Goal: Task Accomplishment & Management: Manage account settings

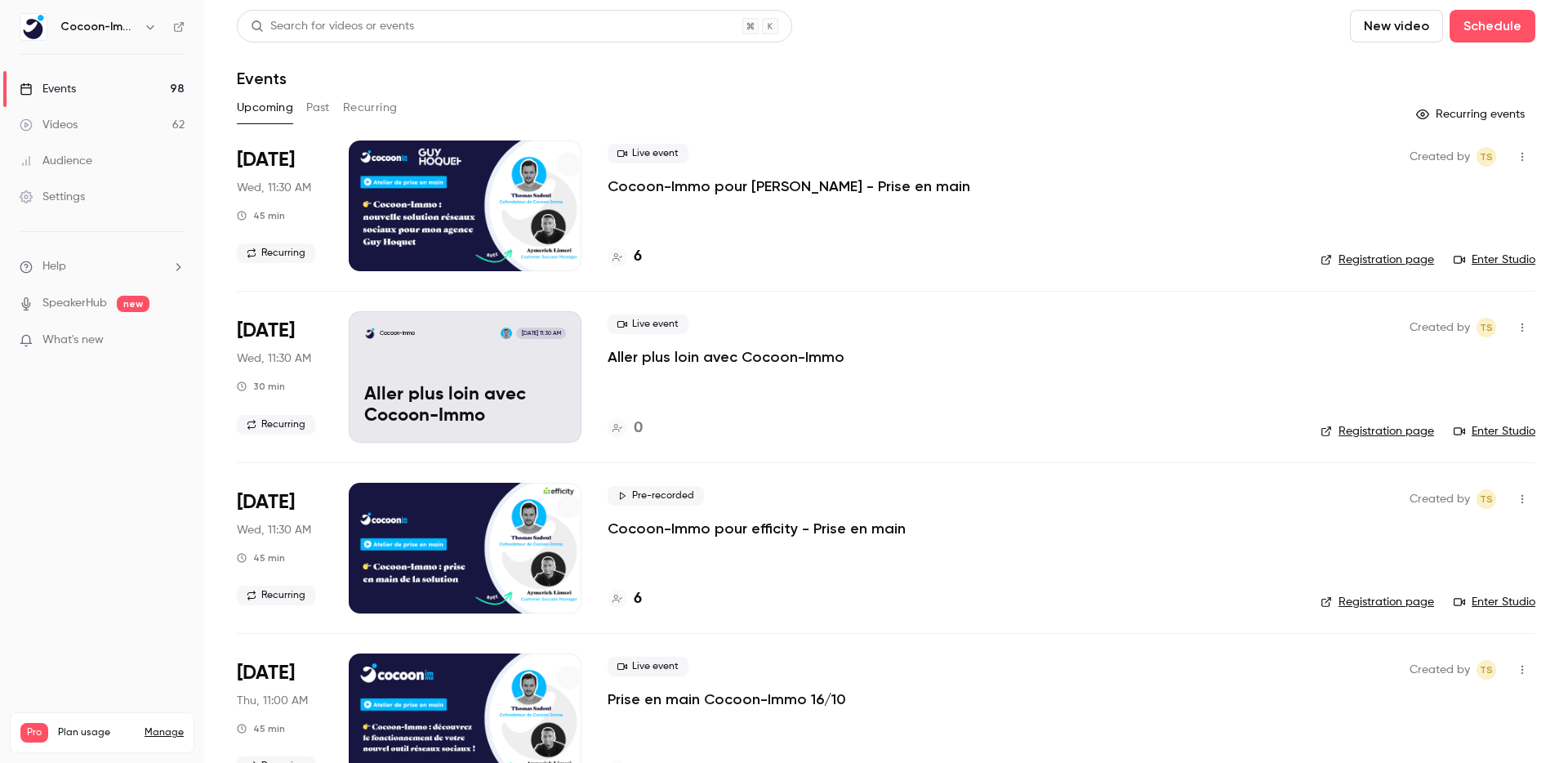
click at [791, 188] on p "Cocoon-Immo pour [PERSON_NAME] - Prise en main" at bounding box center [788, 186] width 363 height 20
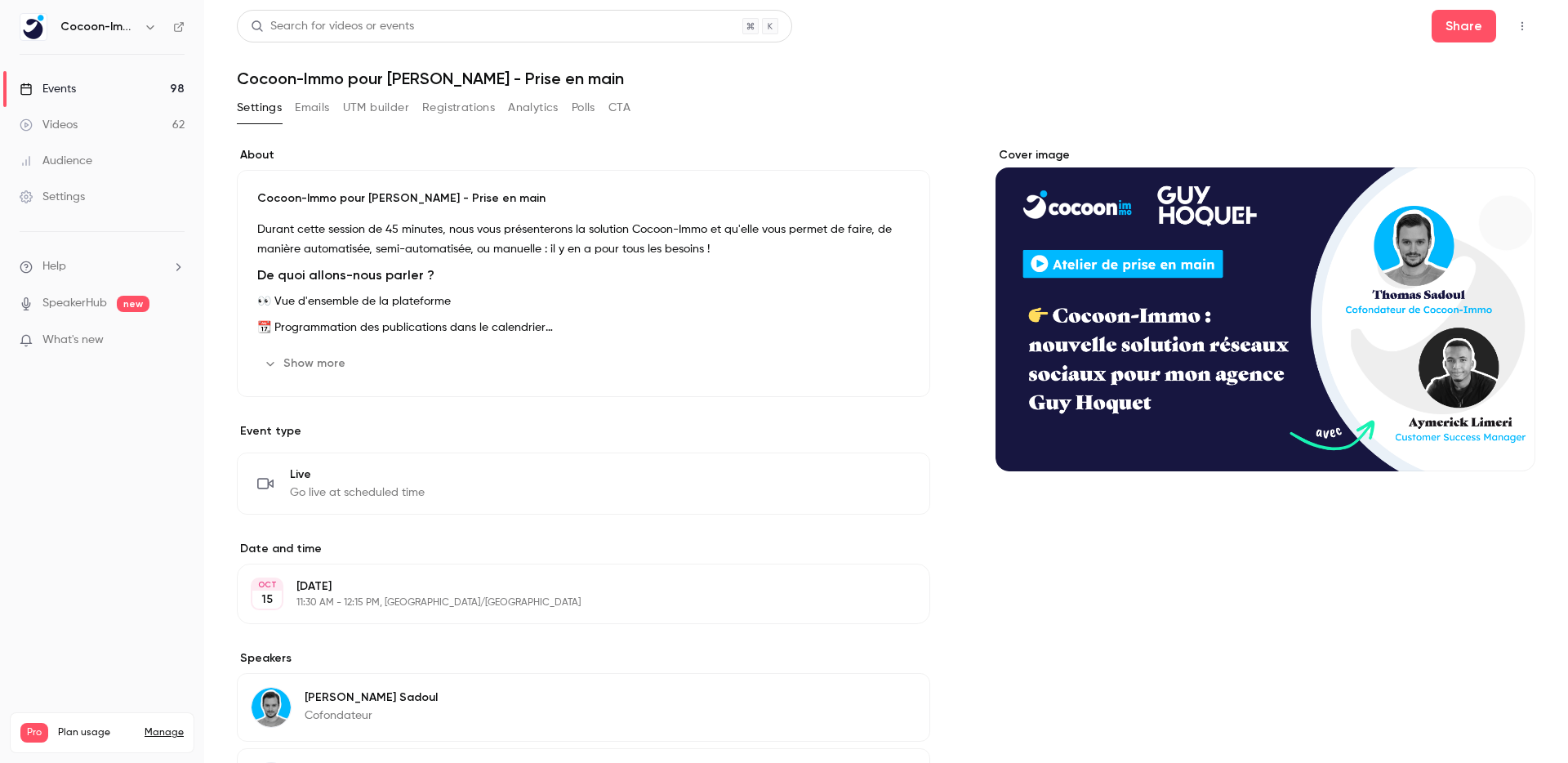
click at [304, 113] on button "Emails" at bounding box center [312, 108] width 34 height 26
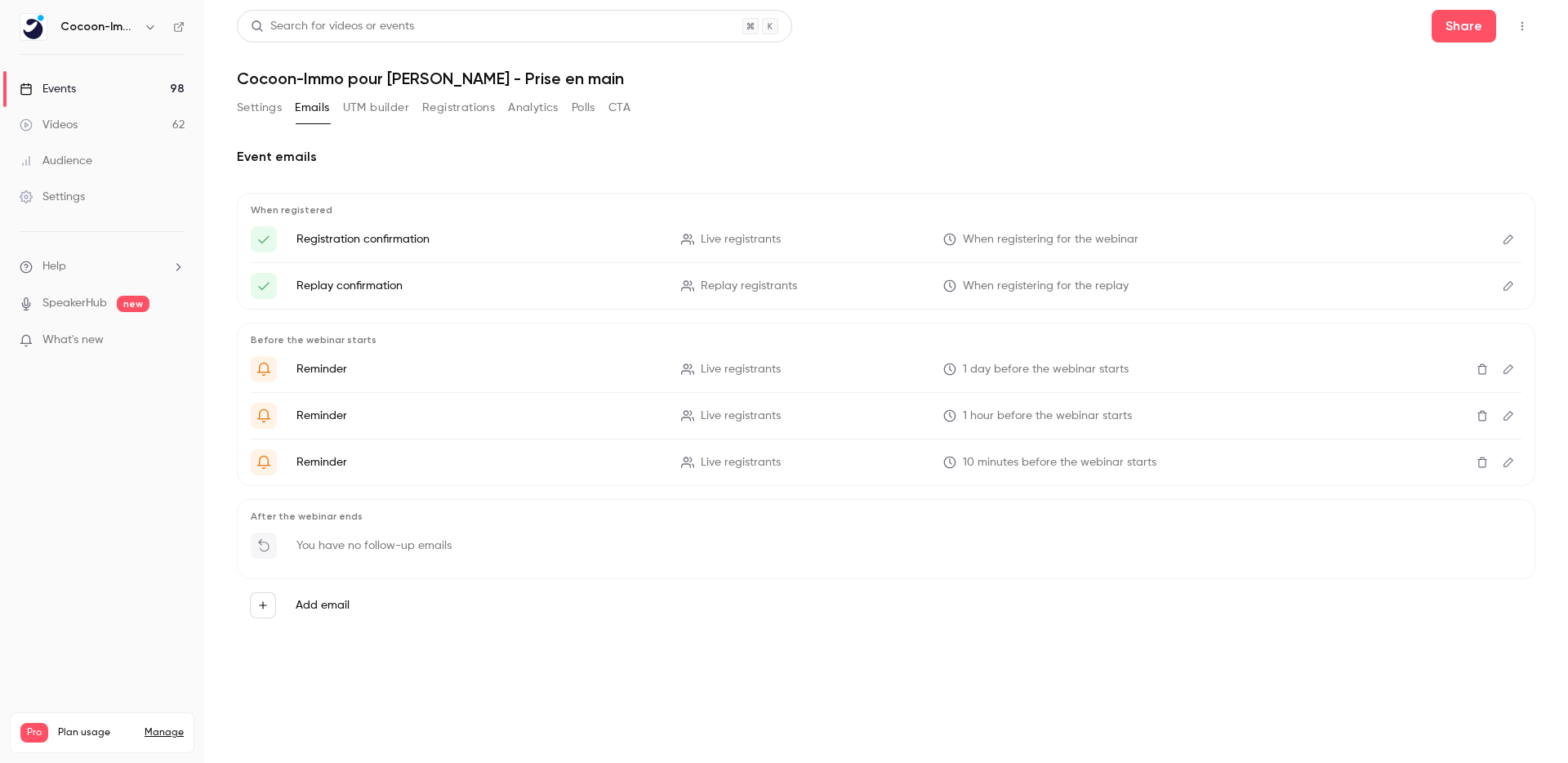
click at [466, 112] on button "Registrations" at bounding box center [459, 108] width 72 height 26
click at [262, 110] on button "Settings" at bounding box center [260, 108] width 45 height 26
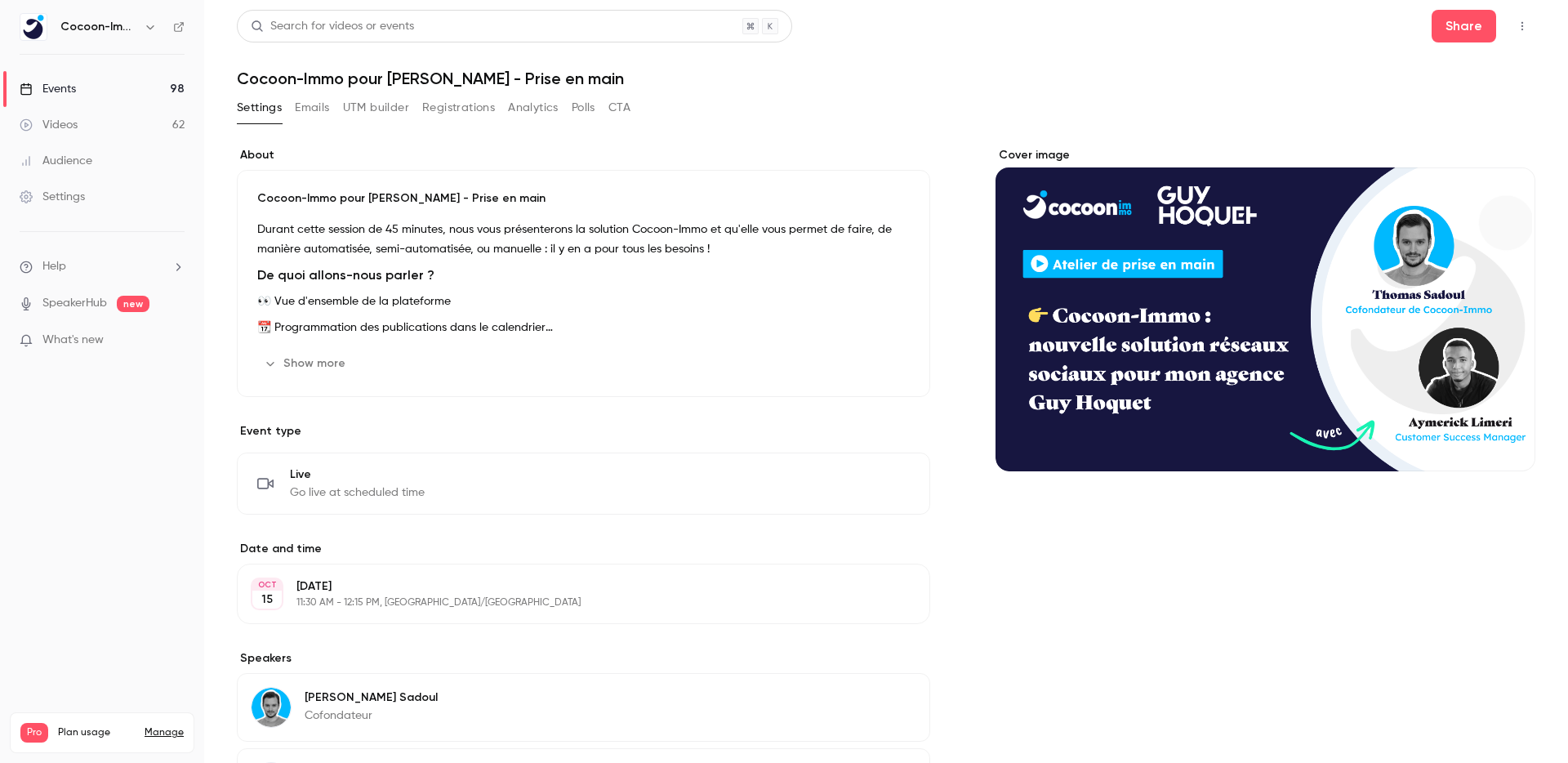
click at [670, 167] on section "About Cocoon-Immo pour [PERSON_NAME] - Prise en main Durant cette session de 45…" at bounding box center [584, 272] width 693 height 250
